Goal: Task Accomplishment & Management: Manage account settings

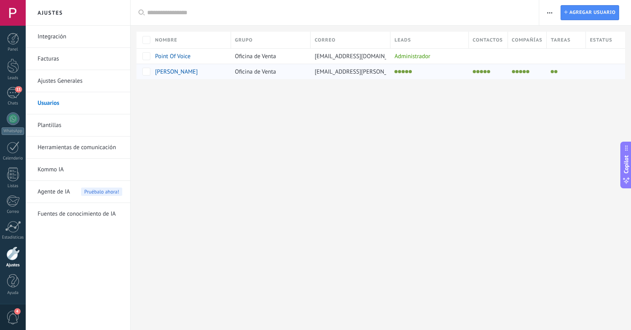
click at [172, 73] on span "[PERSON_NAME]" at bounding box center [176, 72] width 43 height 8
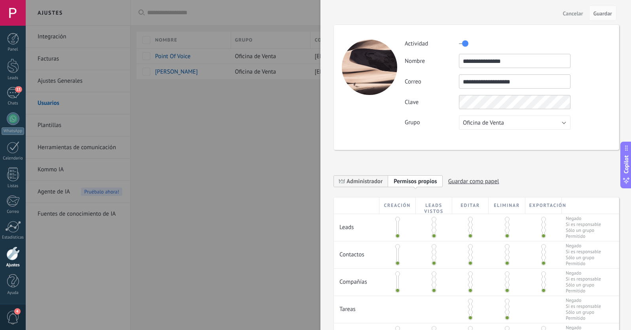
click at [240, 138] on div at bounding box center [315, 165] width 631 height 330
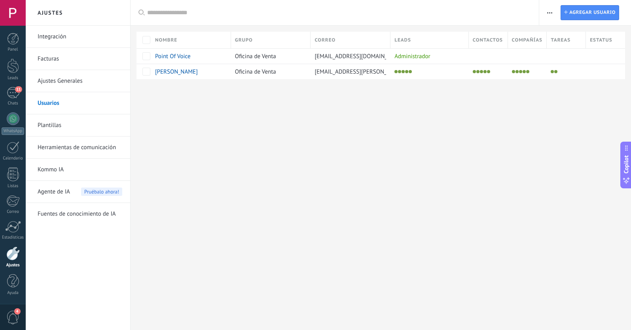
click at [52, 37] on link "Integración" at bounding box center [80, 37] width 85 height 22
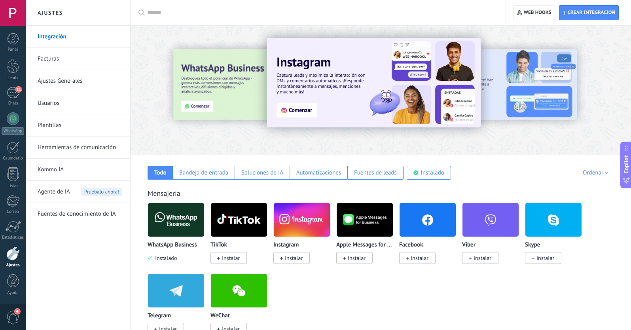
click at [66, 100] on link "Usuarios" at bounding box center [80, 103] width 85 height 22
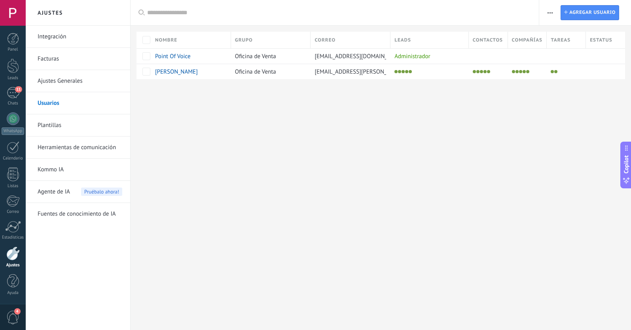
click at [549, 11] on span "button" at bounding box center [549, 12] width 5 height 15
click at [433, 147] on div "Ajustes Integración Facturas Ajustes Generales Usuarios Plantillas Herramientas…" at bounding box center [328, 165] width 605 height 330
click at [17, 8] on div at bounding box center [13, 13] width 26 height 26
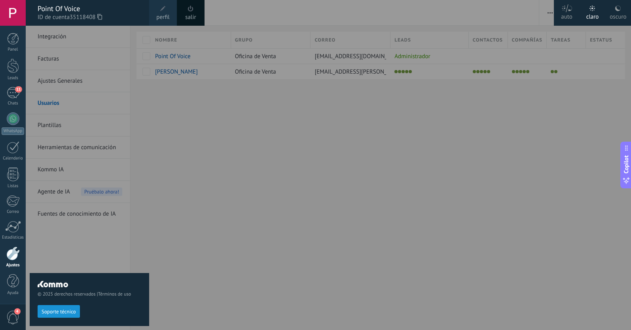
click at [166, 15] on span "perfil" at bounding box center [162, 17] width 13 height 9
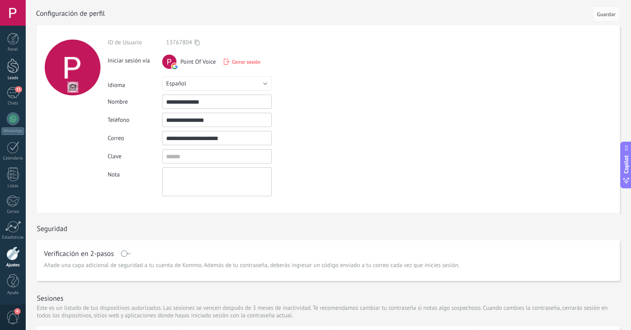
click at [11, 64] on div at bounding box center [13, 66] width 12 height 15
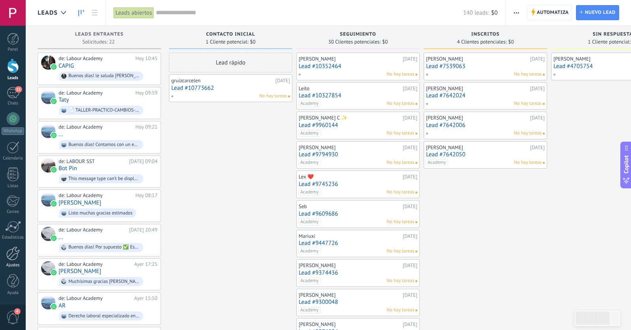
click at [12, 257] on div at bounding box center [12, 253] width 13 height 14
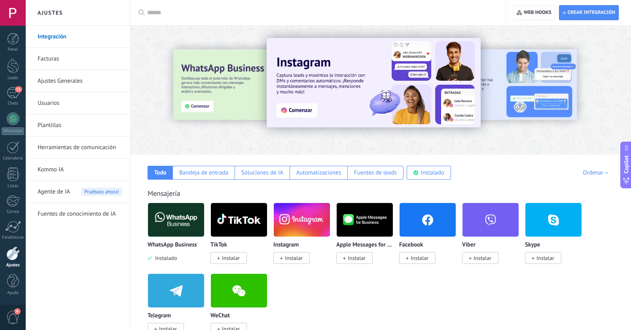
click at [52, 106] on link "Usuarios" at bounding box center [80, 103] width 85 height 22
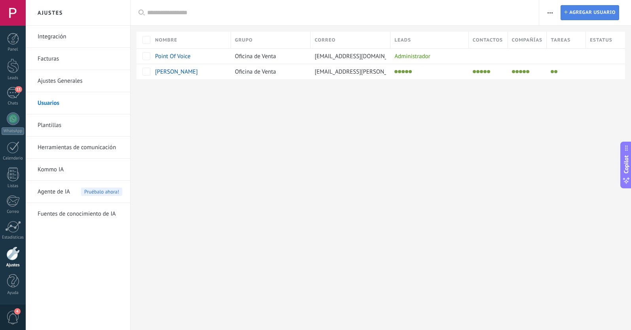
click at [581, 9] on span "Agregar usuario" at bounding box center [592, 13] width 46 height 14
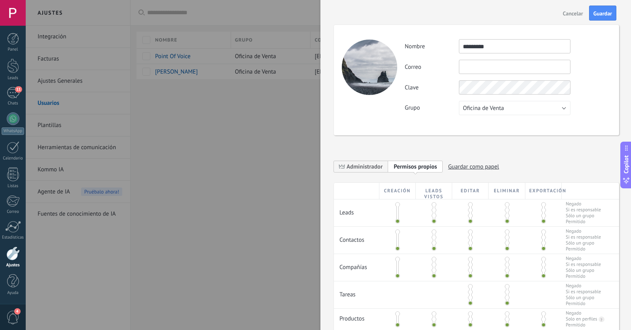
type input "*********"
type input "**********"
click at [595, 16] on span "Guardar" at bounding box center [602, 14] width 19 height 6
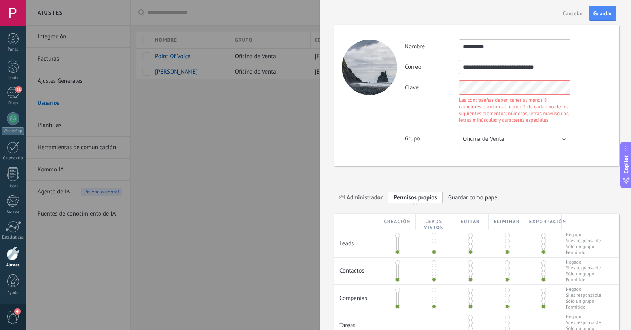
click at [455, 85] on div "Clave Las contraseñas deben tener al menos 8 caracteres e incluir al menos 1 de…" at bounding box center [507, 102] width 206 height 45
click at [597, 13] on span "Guardar" at bounding box center [602, 14] width 19 height 6
